Goal: Find specific page/section: Find specific page/section

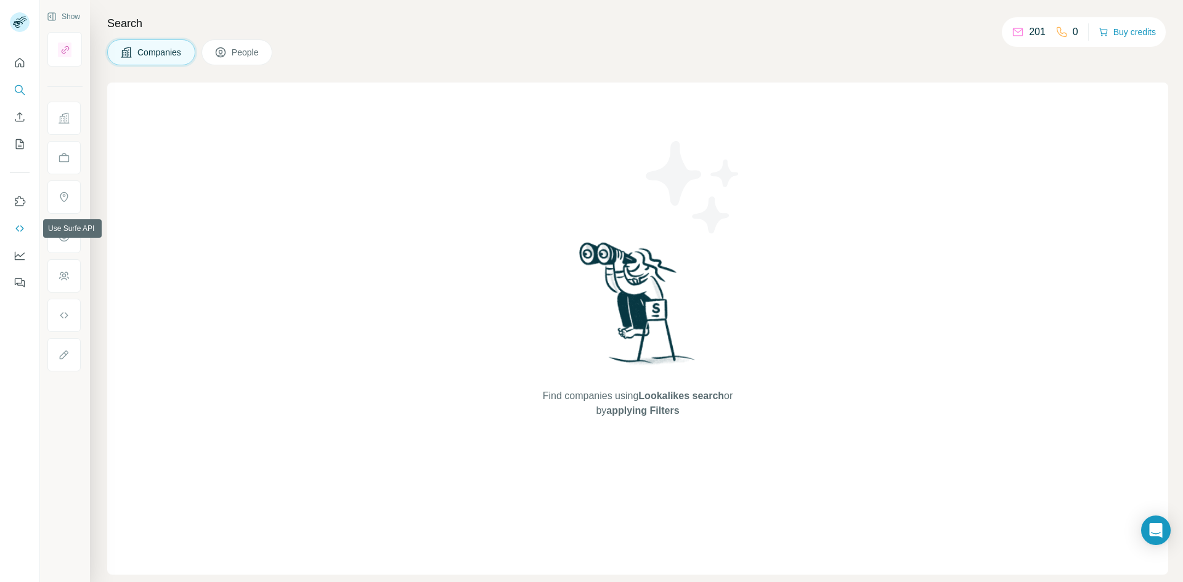
click at [20, 225] on icon "Use Surfe API" at bounding box center [20, 228] width 12 height 12
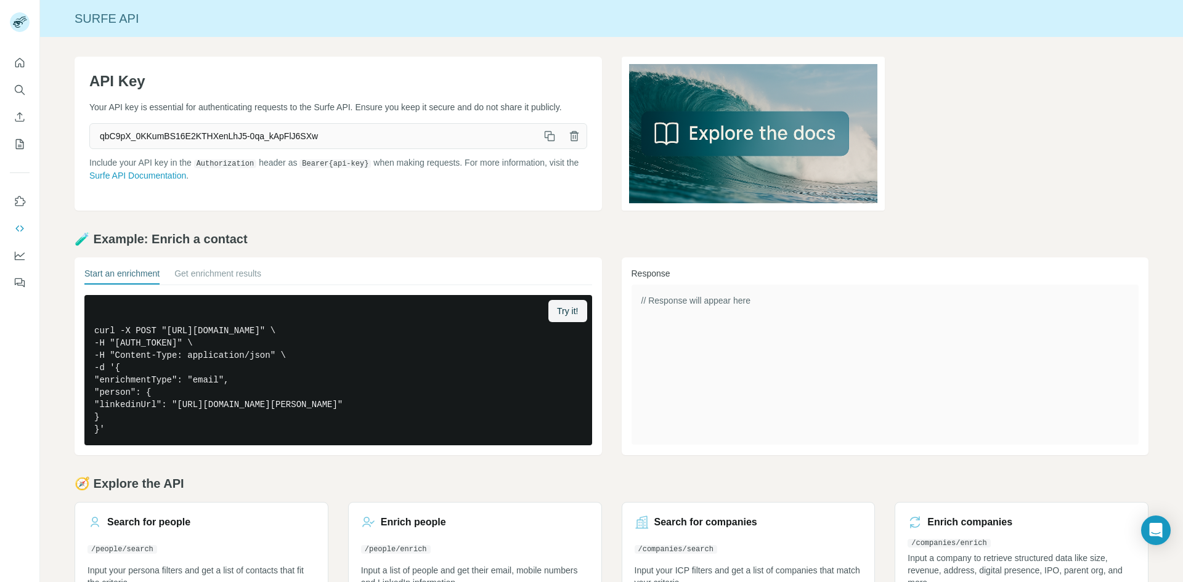
scroll to position [39, 0]
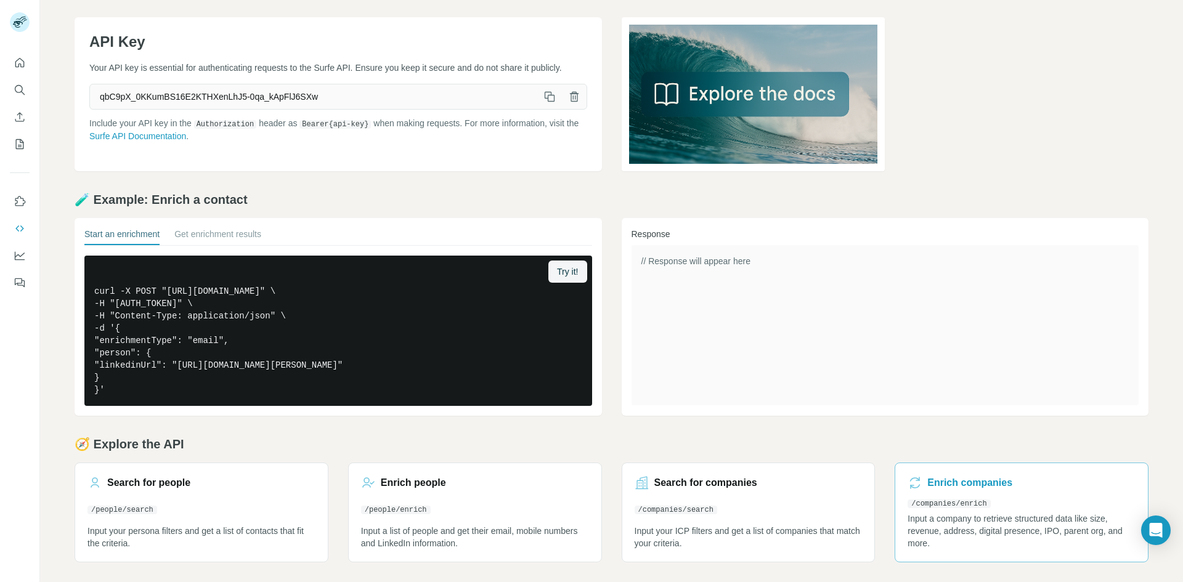
click at [943, 498] on div "/companies/enrich" at bounding box center [948, 502] width 83 height 15
